Goal: Information Seeking & Learning: Learn about a topic

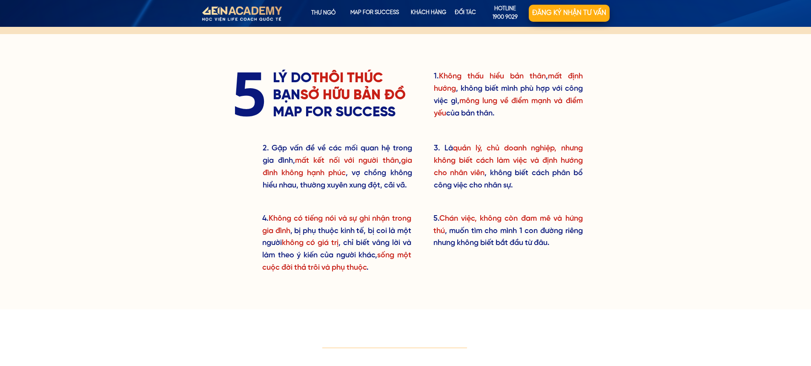
scroll to position [383, 0]
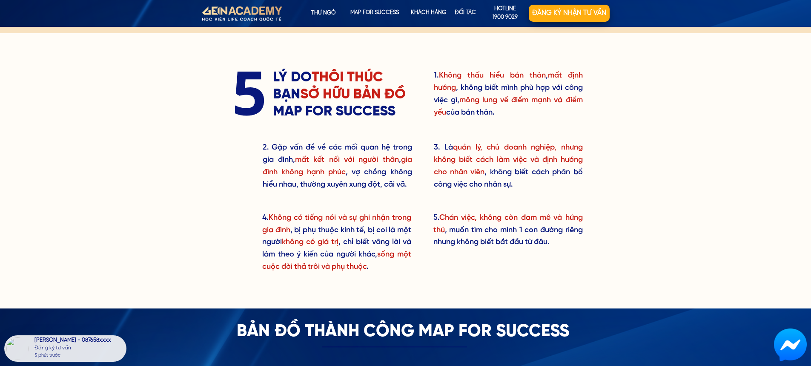
click at [351, 146] on div "1. Không thấu hiểu bản thân , mất định hướng , không biết mình phù hợp với công…" at bounding box center [405, 170] width 811 height 274
drag, startPoint x: 483, startPoint y: 99, endPoint x: 515, endPoint y: 99, distance: 31.9
click at [351, 99] on span "mông lung về điểm mạnh và điểm yếu" at bounding box center [508, 106] width 149 height 20
click at [351, 101] on span "mông lung về điểm mạnh và điểm yếu" at bounding box center [508, 106] width 149 height 20
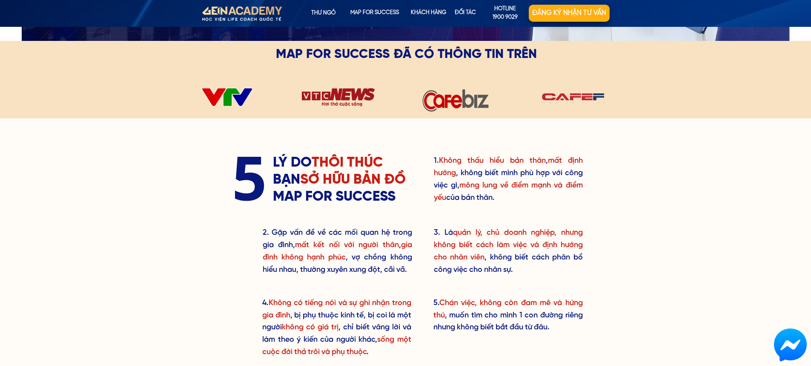
scroll to position [340, 0]
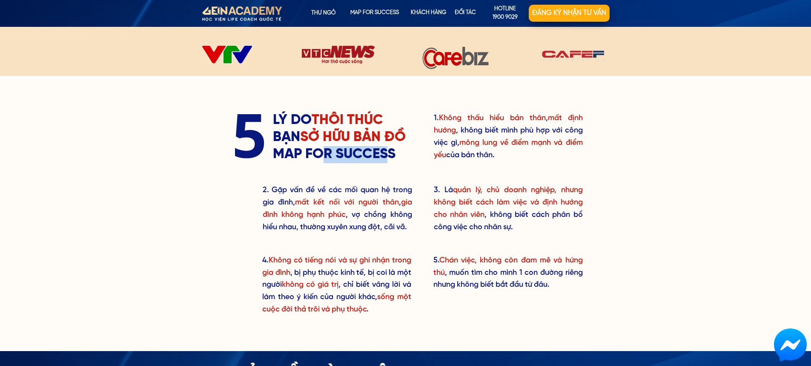
drag, startPoint x: 327, startPoint y: 155, endPoint x: 390, endPoint y: 161, distance: 63.7
click at [351, 161] on h3 "LÝ DO THÔI THÚC BẠN SỞ HỮU BẢN ĐỒ MAP FOR SUCCESS" at bounding box center [342, 137] width 139 height 51
click at [351, 168] on div "1. Không thấu hiểu bản thân , mất định hướng , không biết mình phù hợp với công…" at bounding box center [405, 213] width 409 height 274
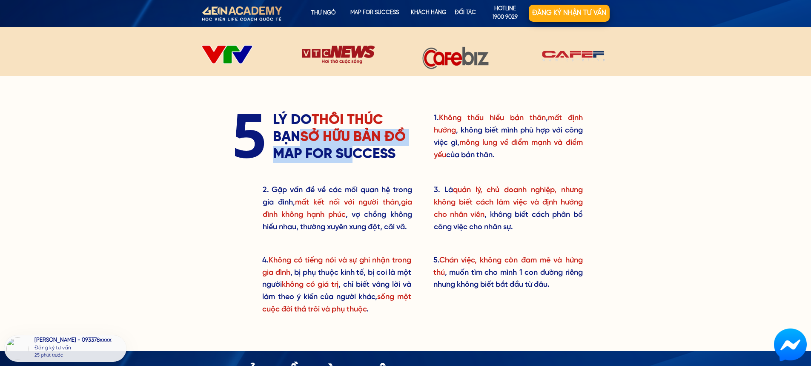
drag, startPoint x: 298, startPoint y: 143, endPoint x: 356, endPoint y: 158, distance: 59.7
click at [351, 158] on h3 "LÝ DO THÔI THÚC BẠN SỞ HỮU BẢN ĐỒ MAP FOR SUCCESS" at bounding box center [342, 137] width 139 height 51
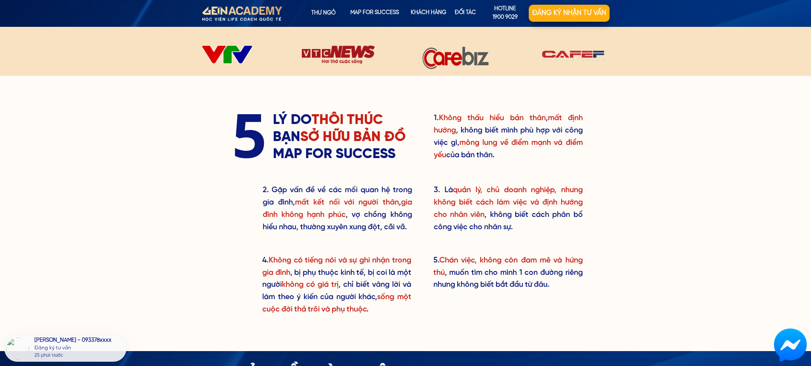
click at [351, 163] on div "1. Không thấu hiểu bản thân , mất định hướng , không biết mình phù hợp với công…" at bounding box center [405, 213] width 409 height 274
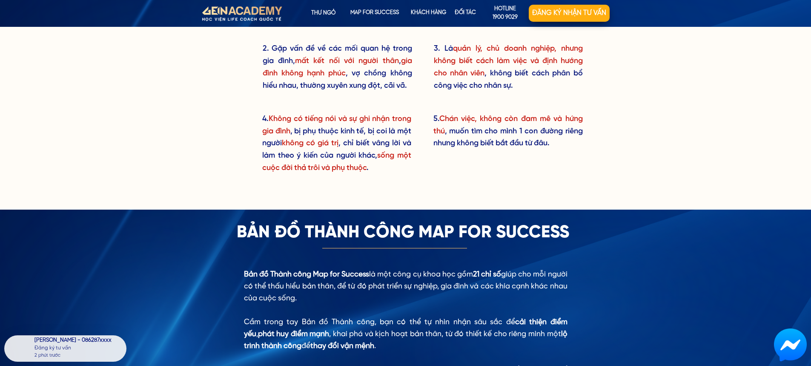
scroll to position [383, 0]
